Goal: Find specific page/section: Find specific page/section

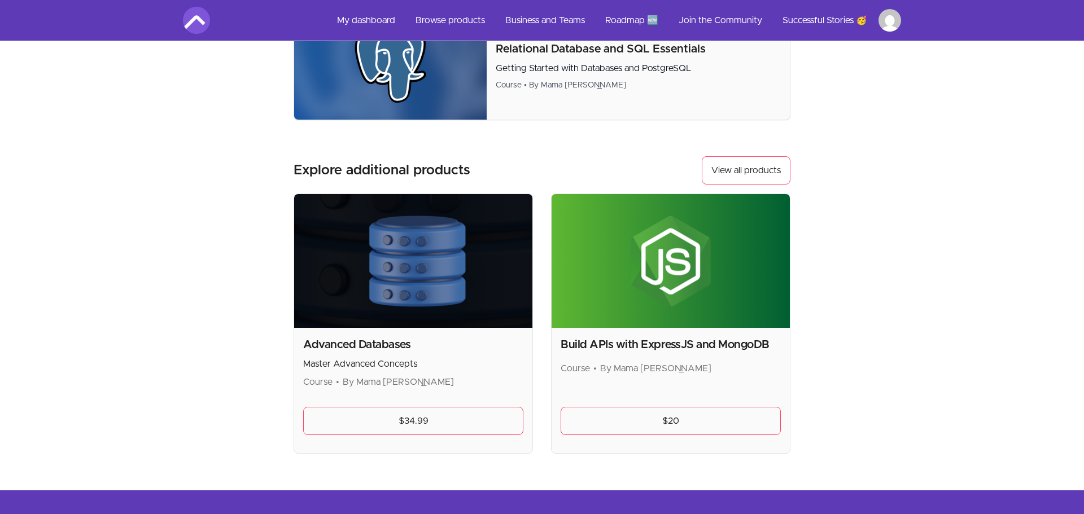
click at [893, 14] on html "Skip to main content Main menu Includes navigation links and user settings My d…" at bounding box center [542, 249] width 1084 height 725
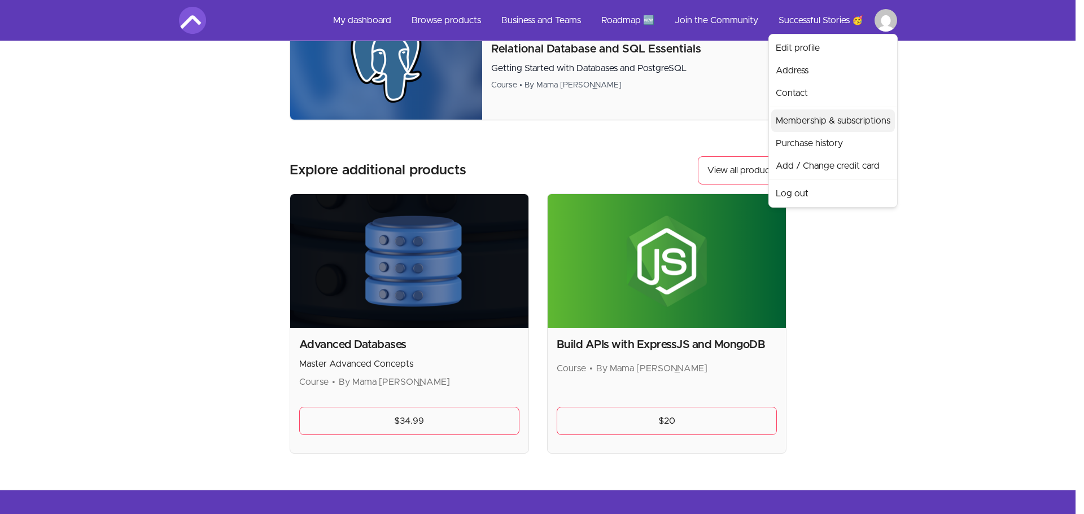
click at [827, 124] on link "Membership & subscriptions" at bounding box center [833, 121] width 124 height 23
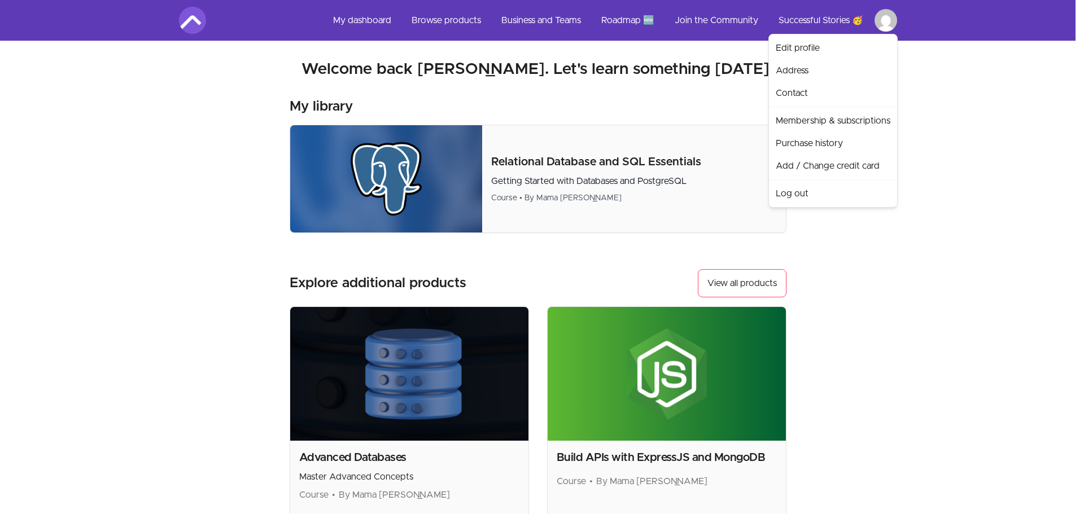
click at [880, 17] on html "Skip to main content Main menu Includes navigation links and user settings My d…" at bounding box center [542, 362] width 1084 height 725
click at [836, 84] on link "Contact" at bounding box center [833, 93] width 124 height 23
